Goal: Find specific page/section: Find specific page/section

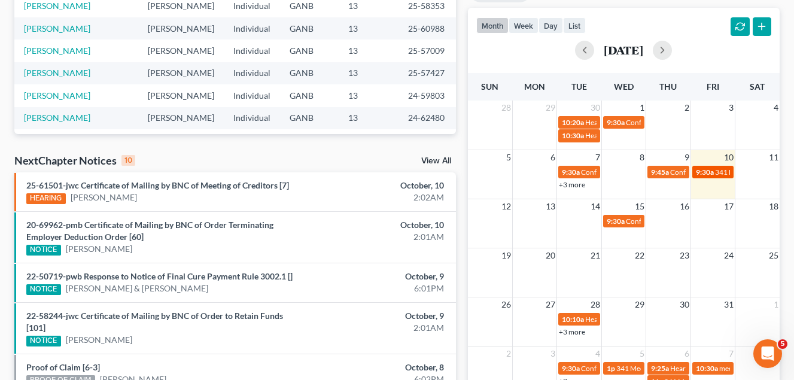
click at [715, 175] on span "341 Meeting for [PERSON_NAME]" at bounding box center [769, 172] width 108 height 9
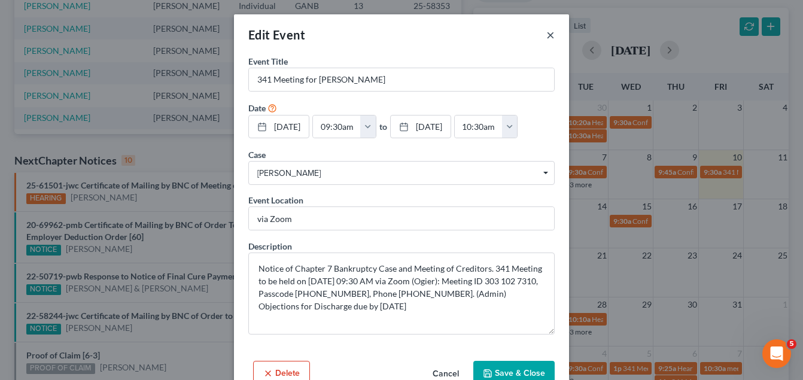
click at [547, 34] on button "×" at bounding box center [550, 35] width 8 height 14
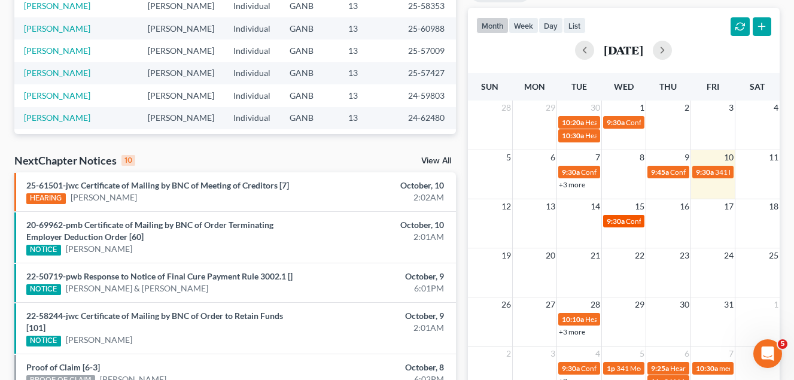
click at [634, 224] on span "Confirmation Hearing for [PERSON_NAME]" at bounding box center [694, 221] width 137 height 9
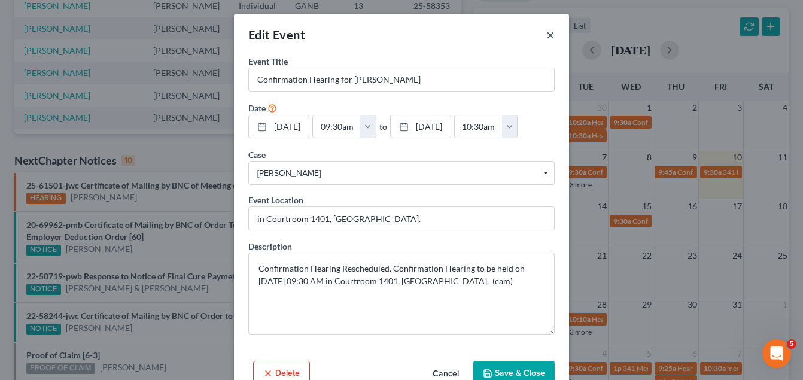
click at [547, 36] on button "×" at bounding box center [550, 35] width 8 height 14
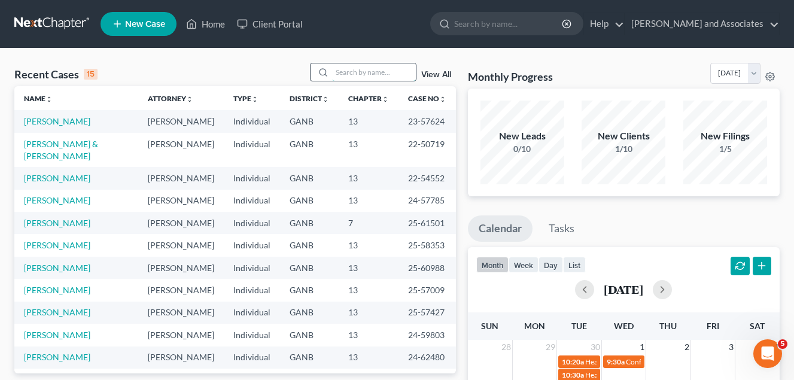
click at [338, 72] on input "search" at bounding box center [374, 71] width 84 height 17
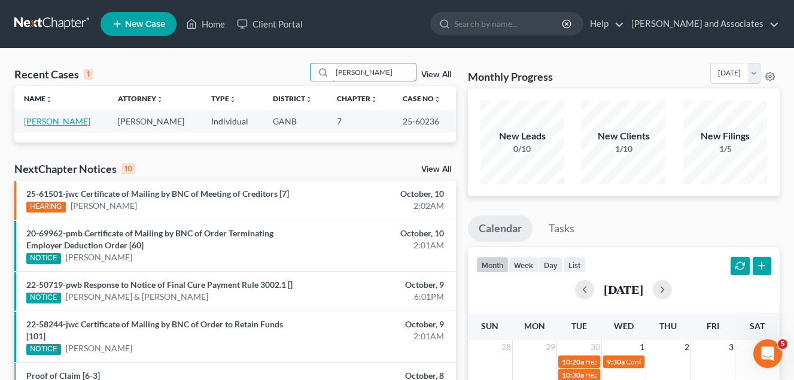
type input "[PERSON_NAME]"
click at [44, 122] on link "[PERSON_NAME]" at bounding box center [57, 121] width 66 height 10
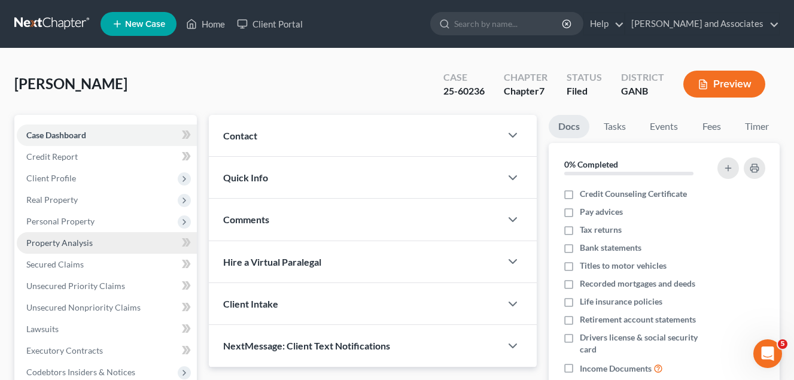
click at [75, 244] on span "Property Analysis" at bounding box center [59, 243] width 66 height 10
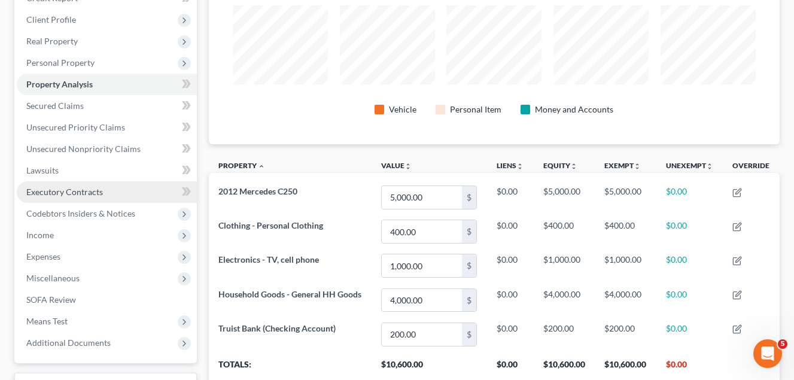
scroll to position [179, 0]
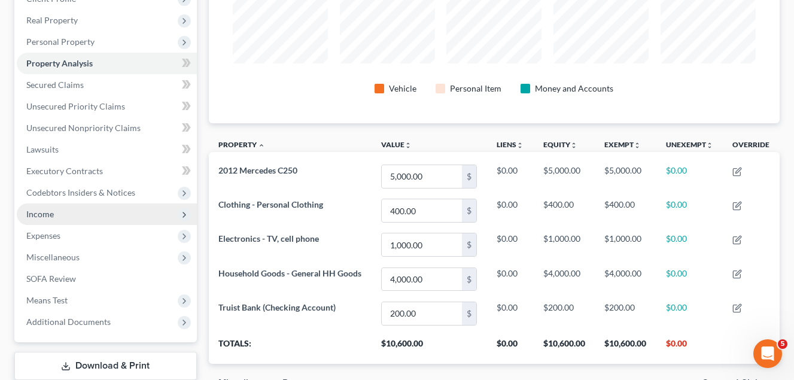
click at [48, 215] on span "Income" at bounding box center [40, 214] width 28 height 10
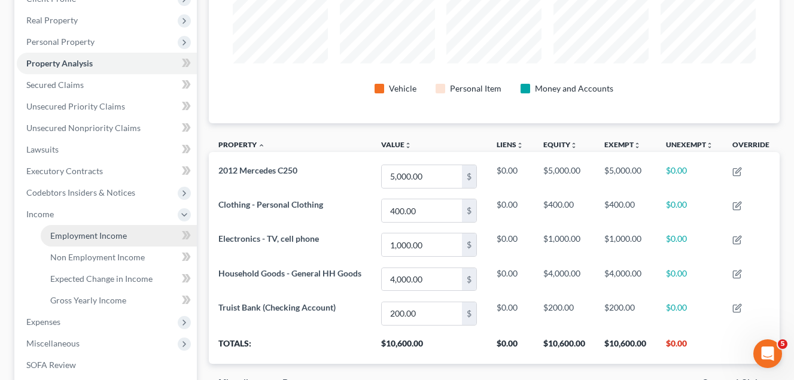
drag, startPoint x: 98, startPoint y: 238, endPoint x: 108, endPoint y: 237, distance: 10.2
click at [98, 238] on span "Employment Income" at bounding box center [88, 235] width 77 height 10
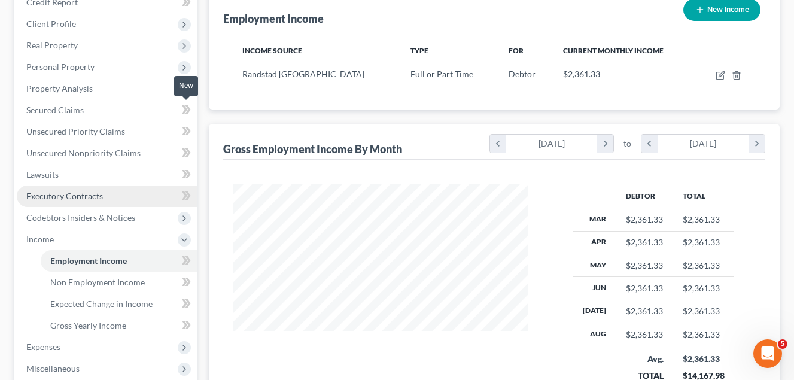
scroll to position [179, 0]
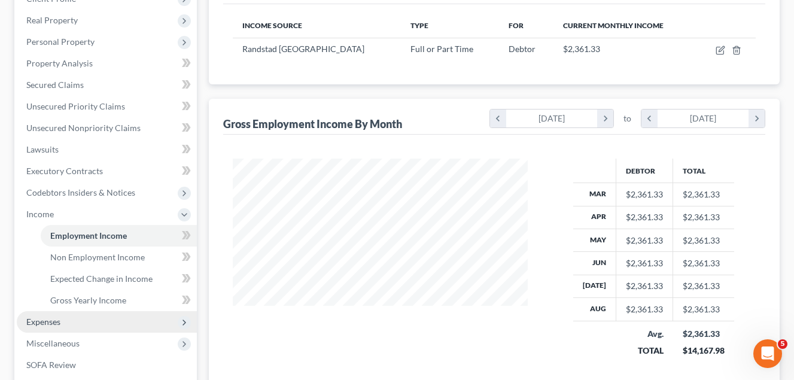
drag, startPoint x: 47, startPoint y: 322, endPoint x: 60, endPoint y: 318, distance: 13.2
click at [48, 319] on span "Expenses" at bounding box center [43, 321] width 34 height 10
click at [50, 321] on span "Expenses" at bounding box center [43, 321] width 34 height 10
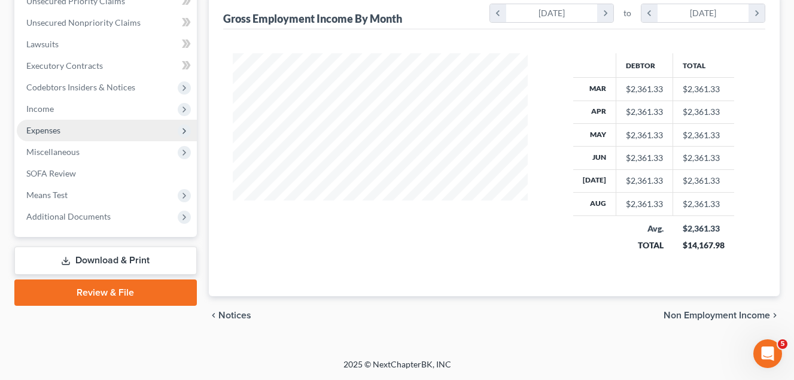
scroll to position [285, 0]
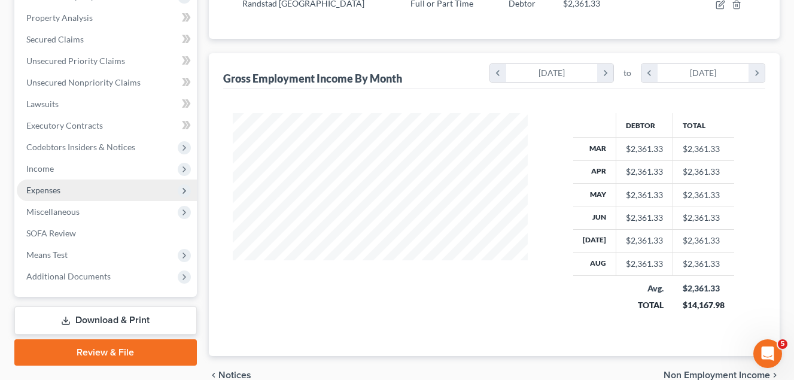
click at [47, 193] on span "Expenses" at bounding box center [43, 190] width 34 height 10
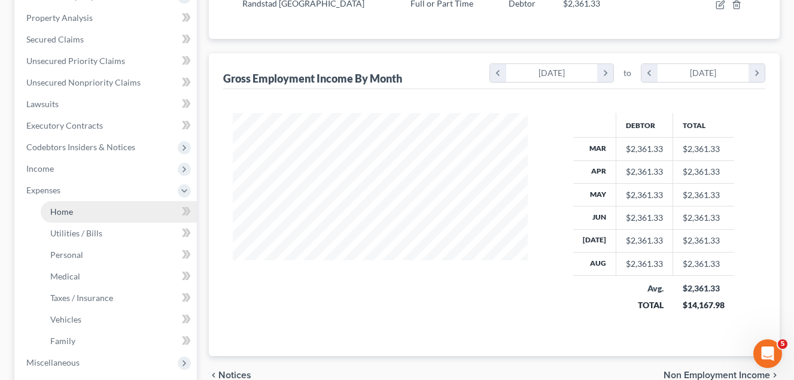
click at [69, 214] on span "Home" at bounding box center [61, 211] width 23 height 10
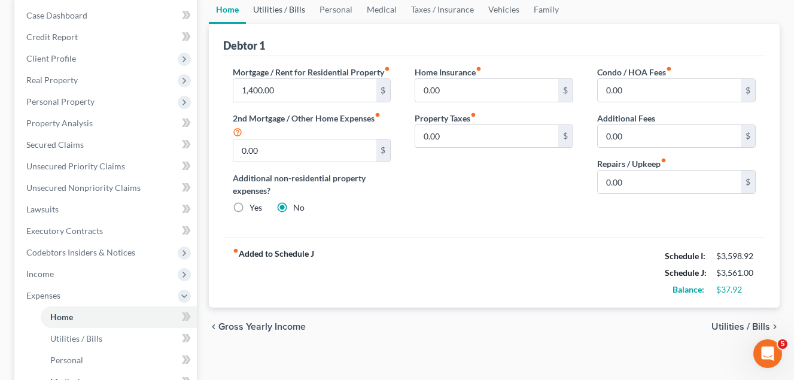
drag, startPoint x: 281, startPoint y: 8, endPoint x: 338, endPoint y: 48, distance: 70.0
click at [281, 8] on div "Home New Case Client Portal [PERSON_NAME] and Associates [EMAIL_ADDRESS][DOMAIN…" at bounding box center [397, 273] width 794 height 787
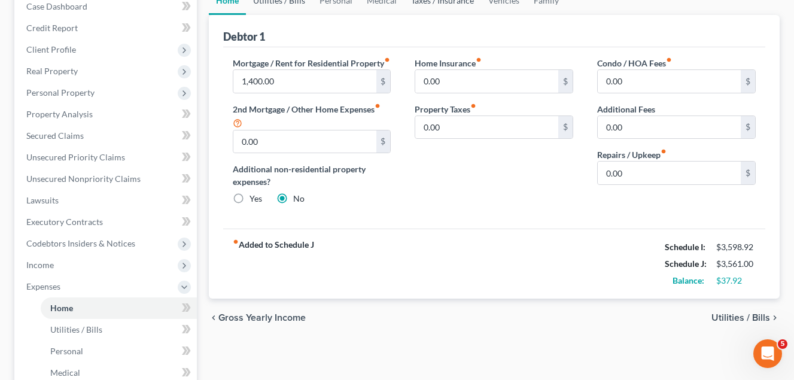
scroll to position [60, 0]
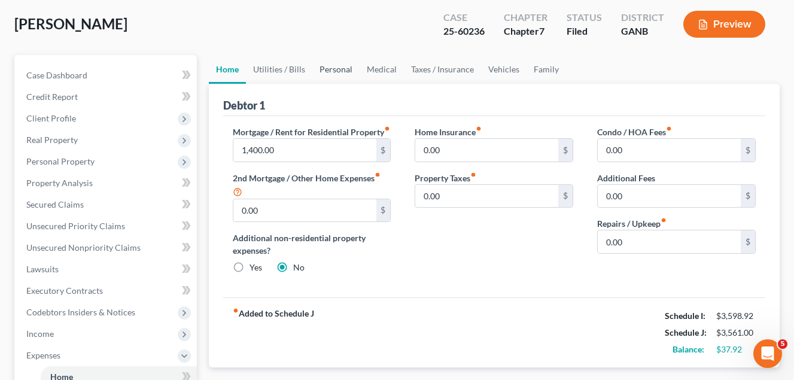
click at [334, 71] on link "Personal" at bounding box center [335, 69] width 47 height 29
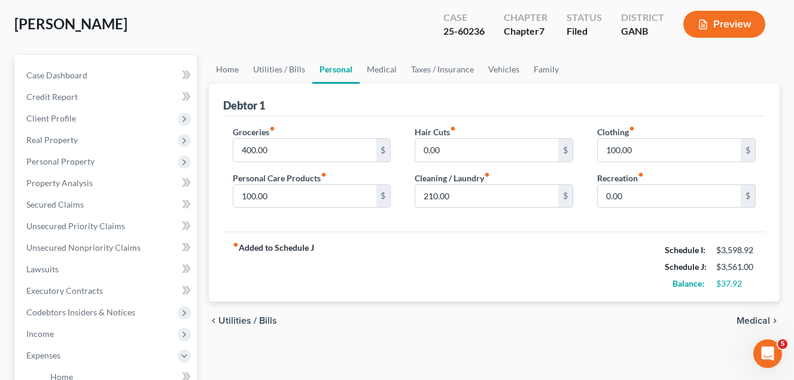
scroll to position [5, 0]
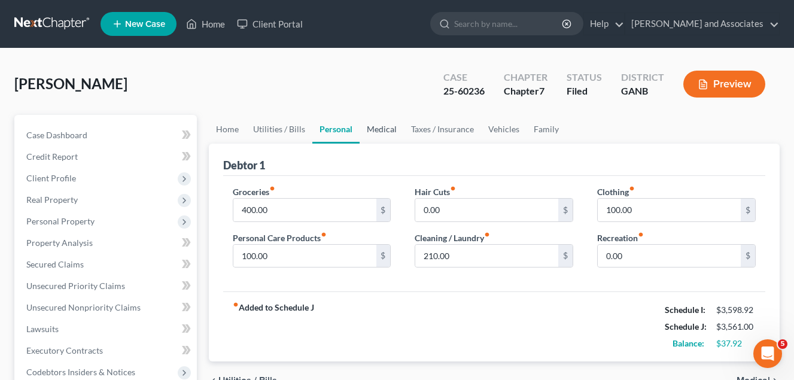
click at [382, 129] on link "Medical" at bounding box center [382, 129] width 44 height 29
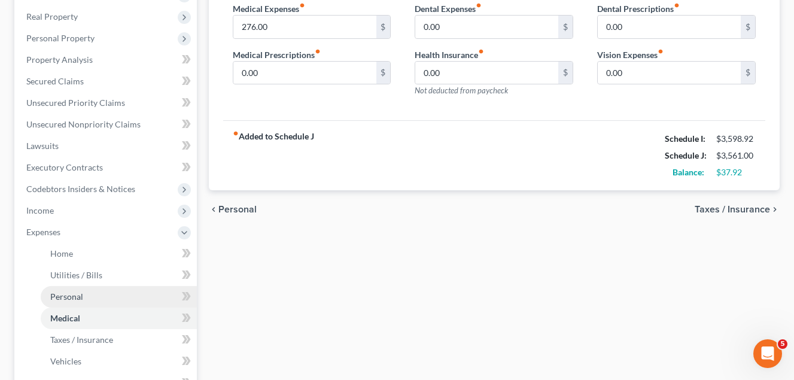
scroll to position [299, 0]
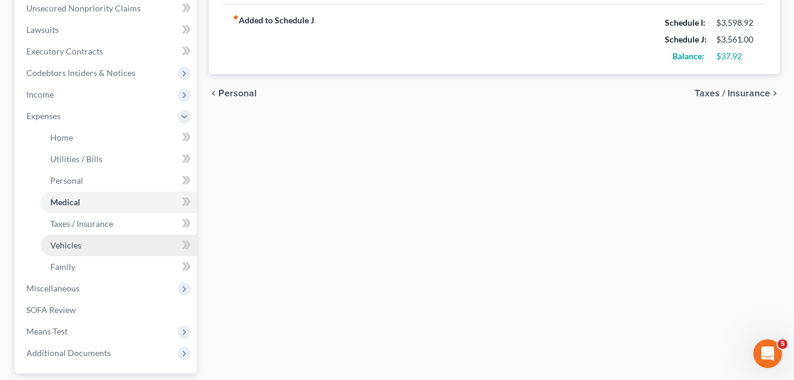
click at [75, 245] on span "Vehicles" at bounding box center [65, 245] width 31 height 10
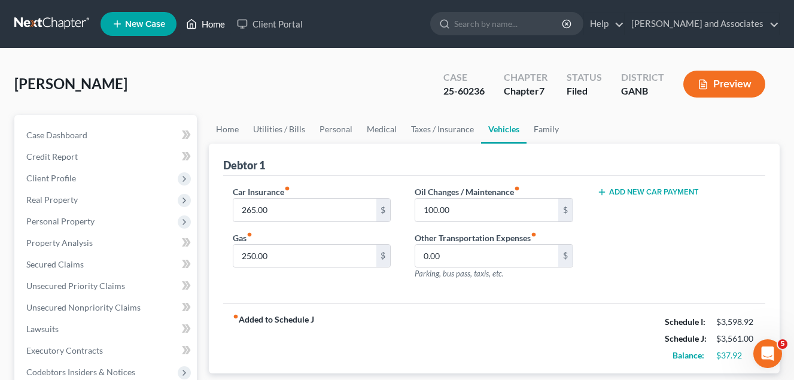
click at [212, 25] on link "Home" at bounding box center [205, 24] width 51 height 22
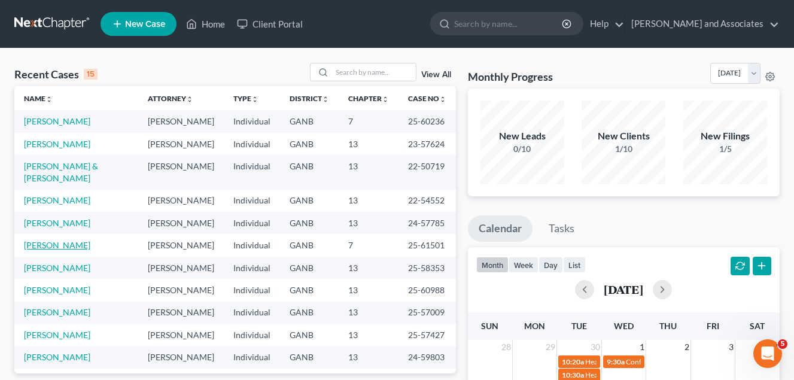
click at [48, 240] on link "[PERSON_NAME]" at bounding box center [57, 245] width 66 height 10
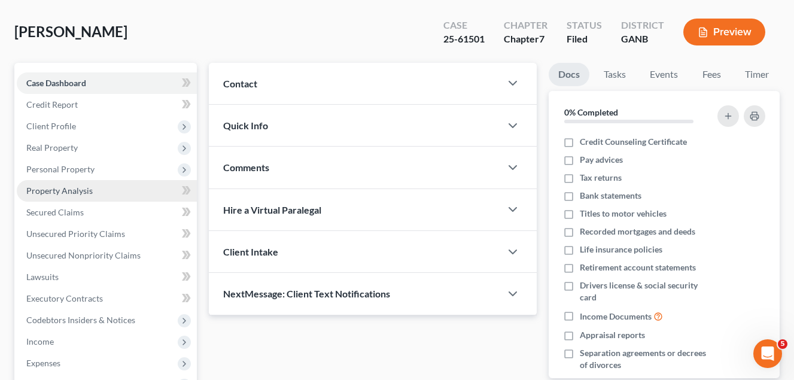
scroll to position [120, 0]
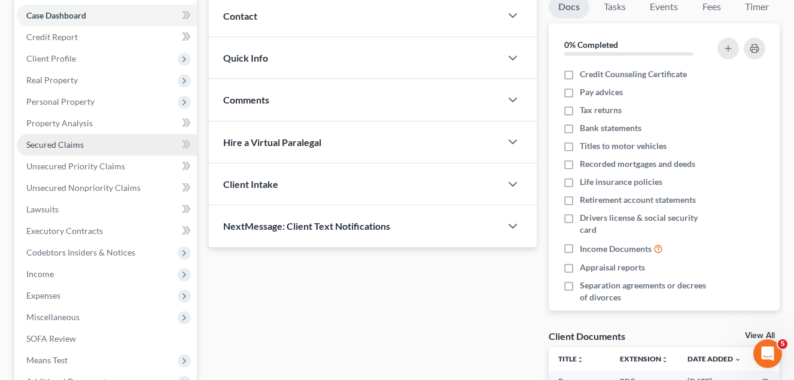
click at [71, 147] on span "Secured Claims" at bounding box center [54, 144] width 57 height 10
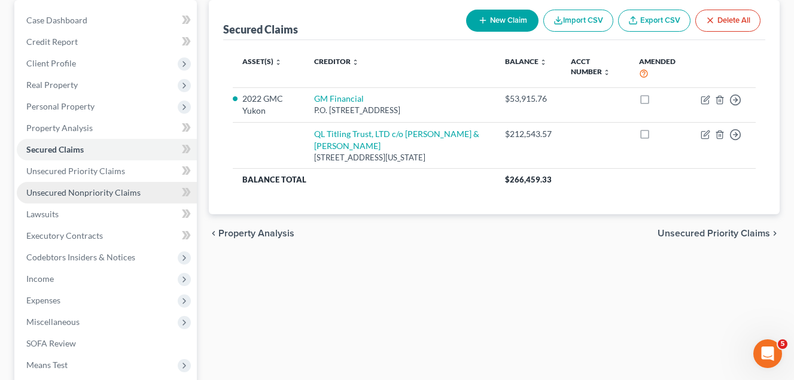
scroll to position [120, 0]
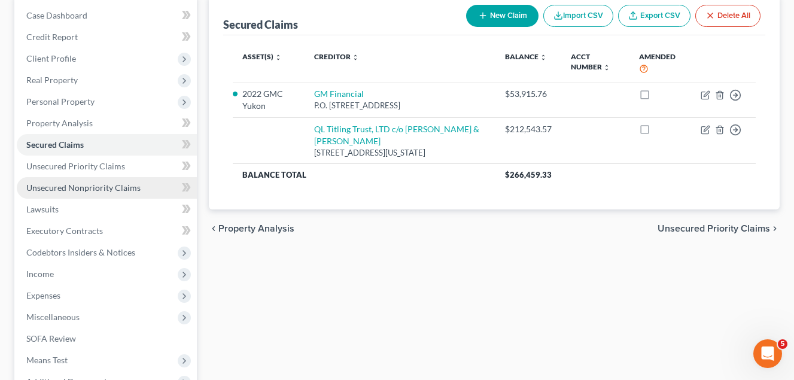
click at [103, 189] on span "Unsecured Nonpriority Claims" at bounding box center [83, 187] width 114 height 10
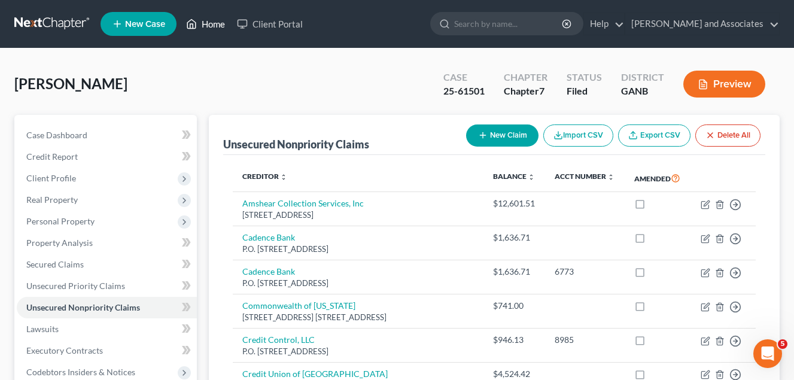
click at [209, 24] on link "Home" at bounding box center [205, 24] width 51 height 22
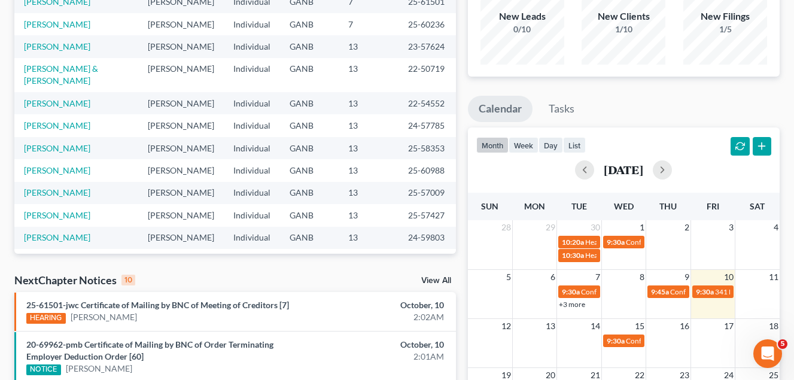
scroll to position [60, 0]
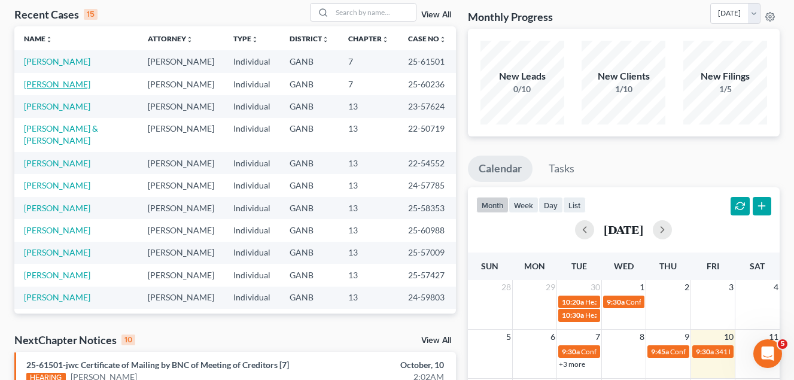
click at [48, 84] on link "[PERSON_NAME]" at bounding box center [57, 84] width 66 height 10
